Goal: Navigation & Orientation: Find specific page/section

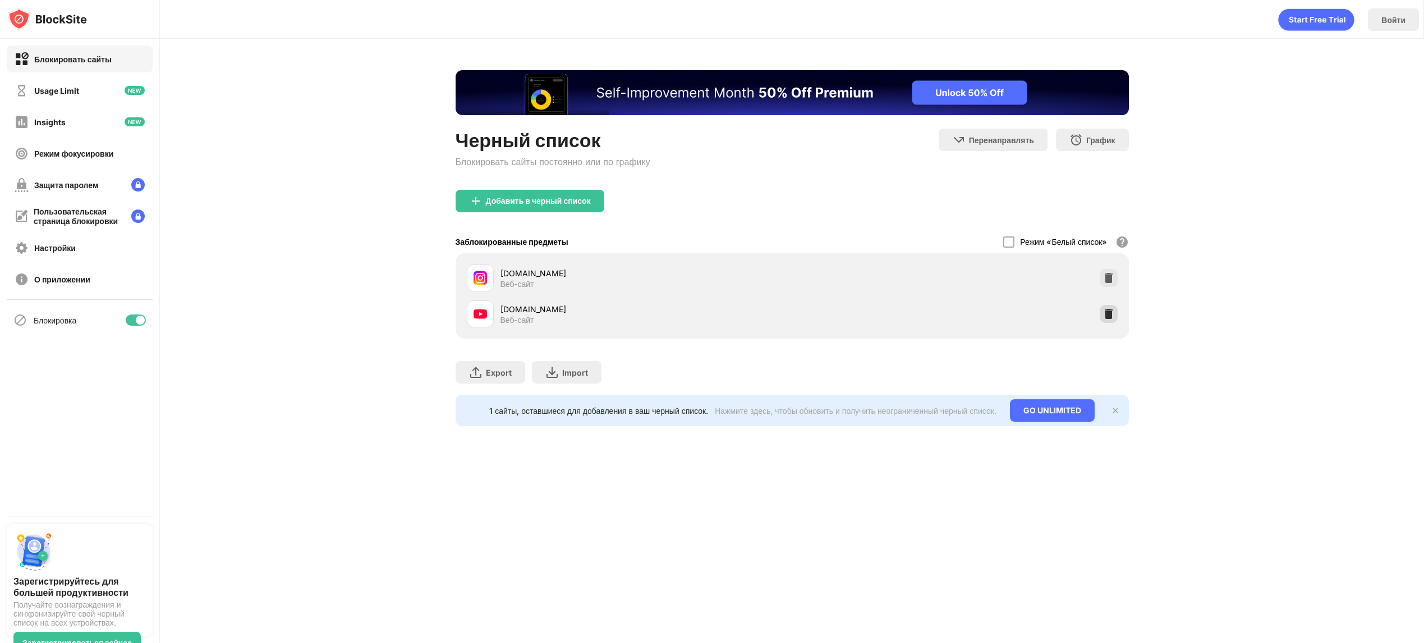
click at [1104, 313] on img at bounding box center [1108, 313] width 11 height 11
